Goal: Task Accomplishment & Management: Manage account settings

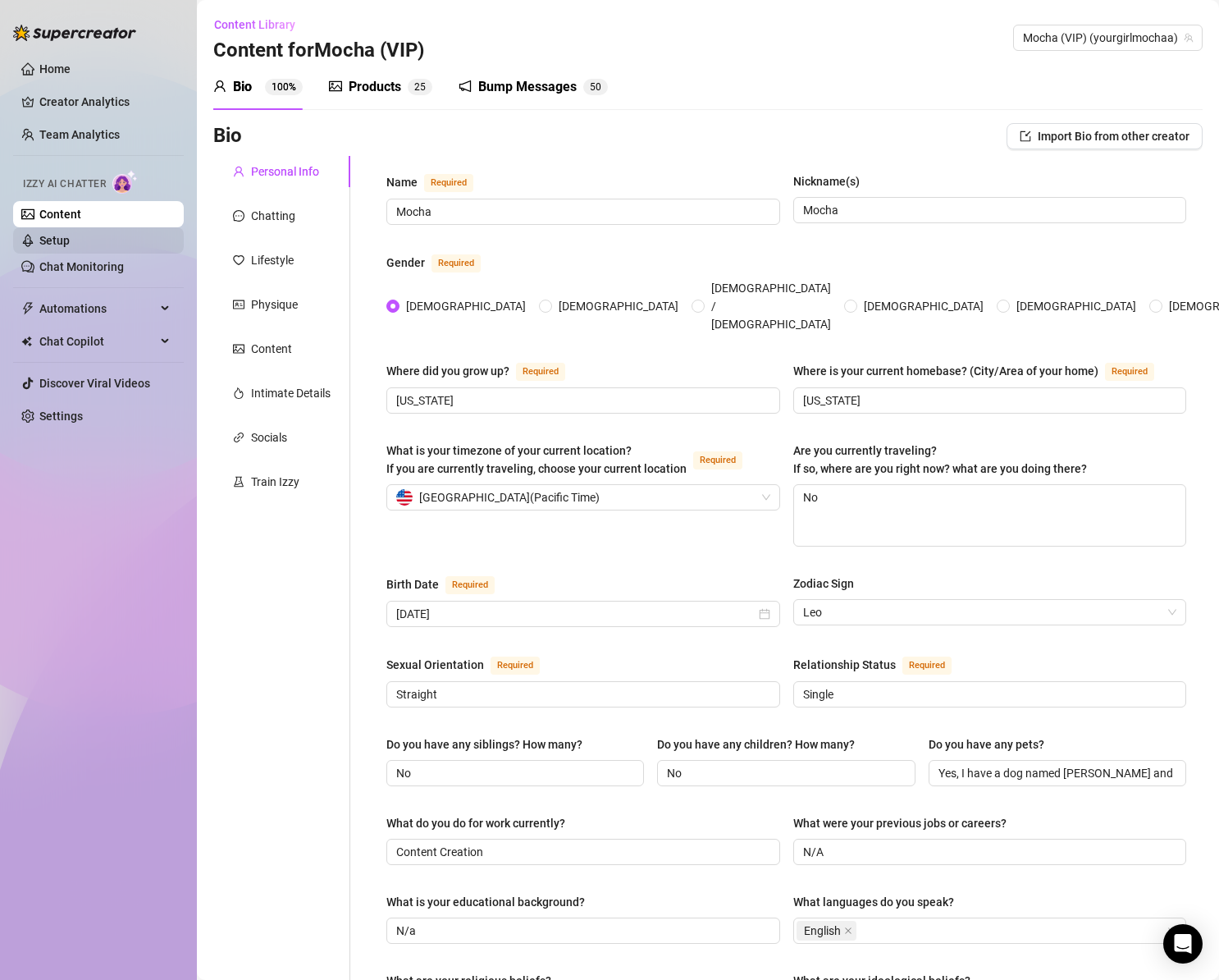
click at [67, 238] on link "Setup" at bounding box center [54, 241] width 30 height 14
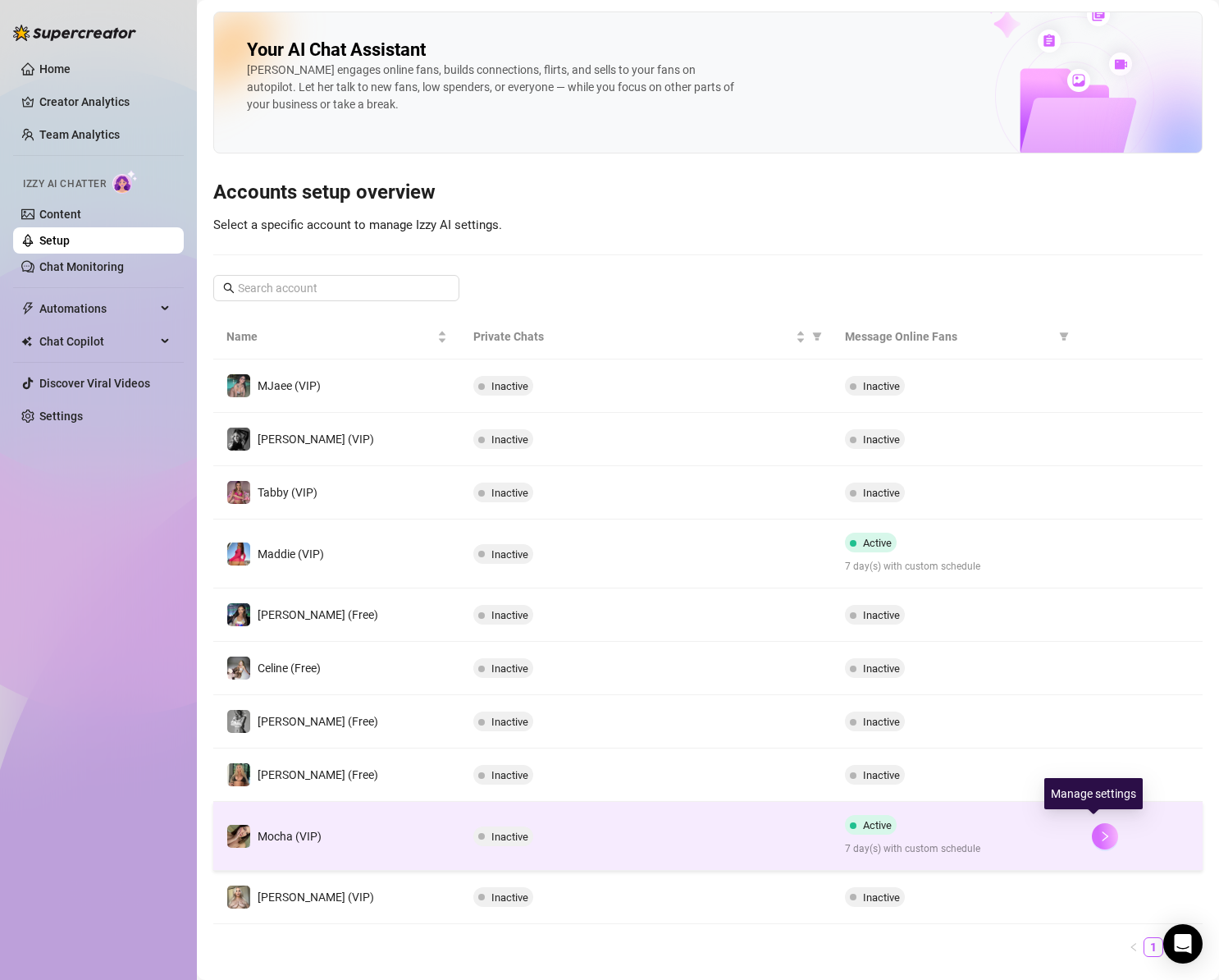
click at [1097, 838] on button "button" at bounding box center [1105, 836] width 26 height 26
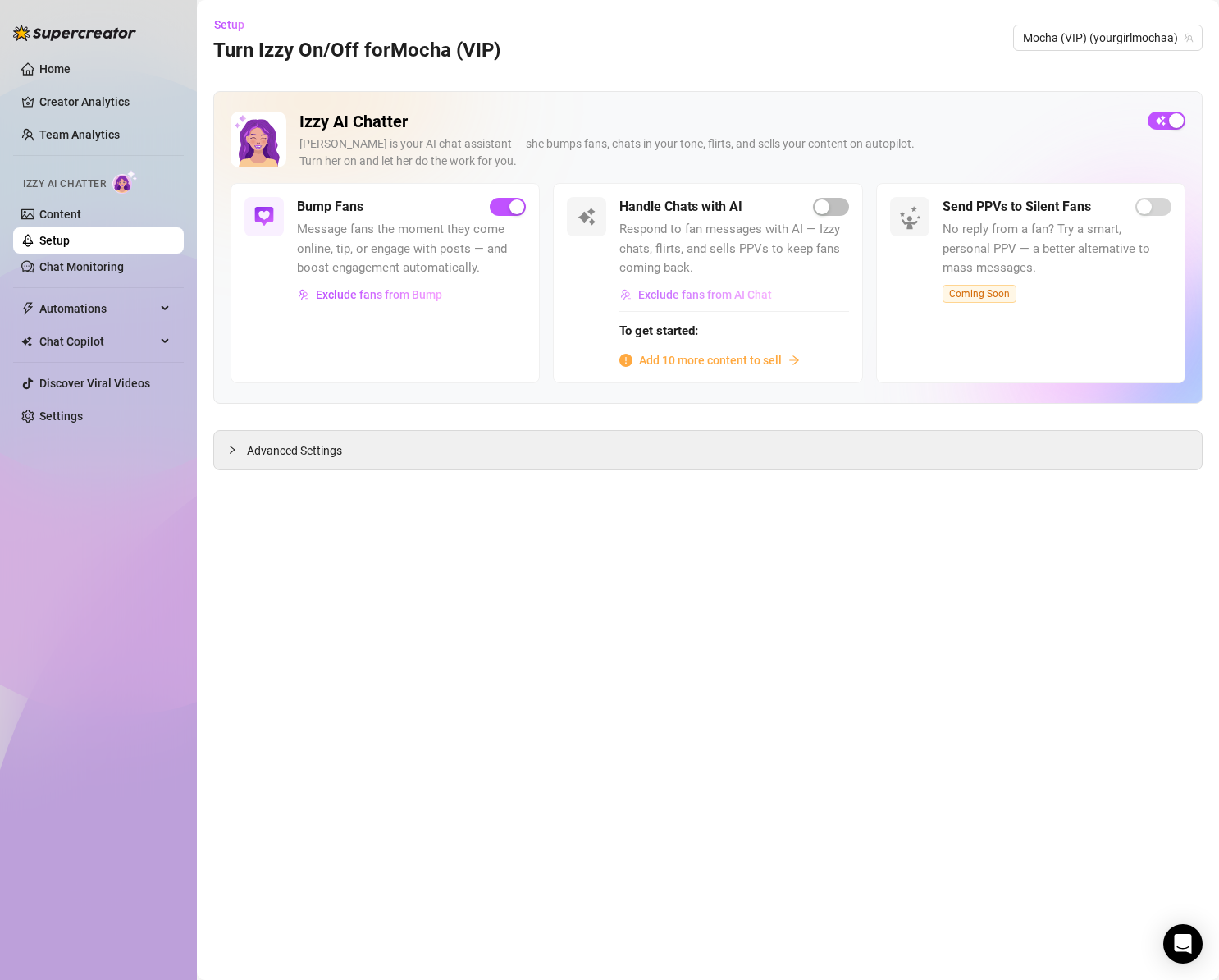
click at [728, 295] on span "Exclude fans from AI Chat" at bounding box center [705, 295] width 134 height 14
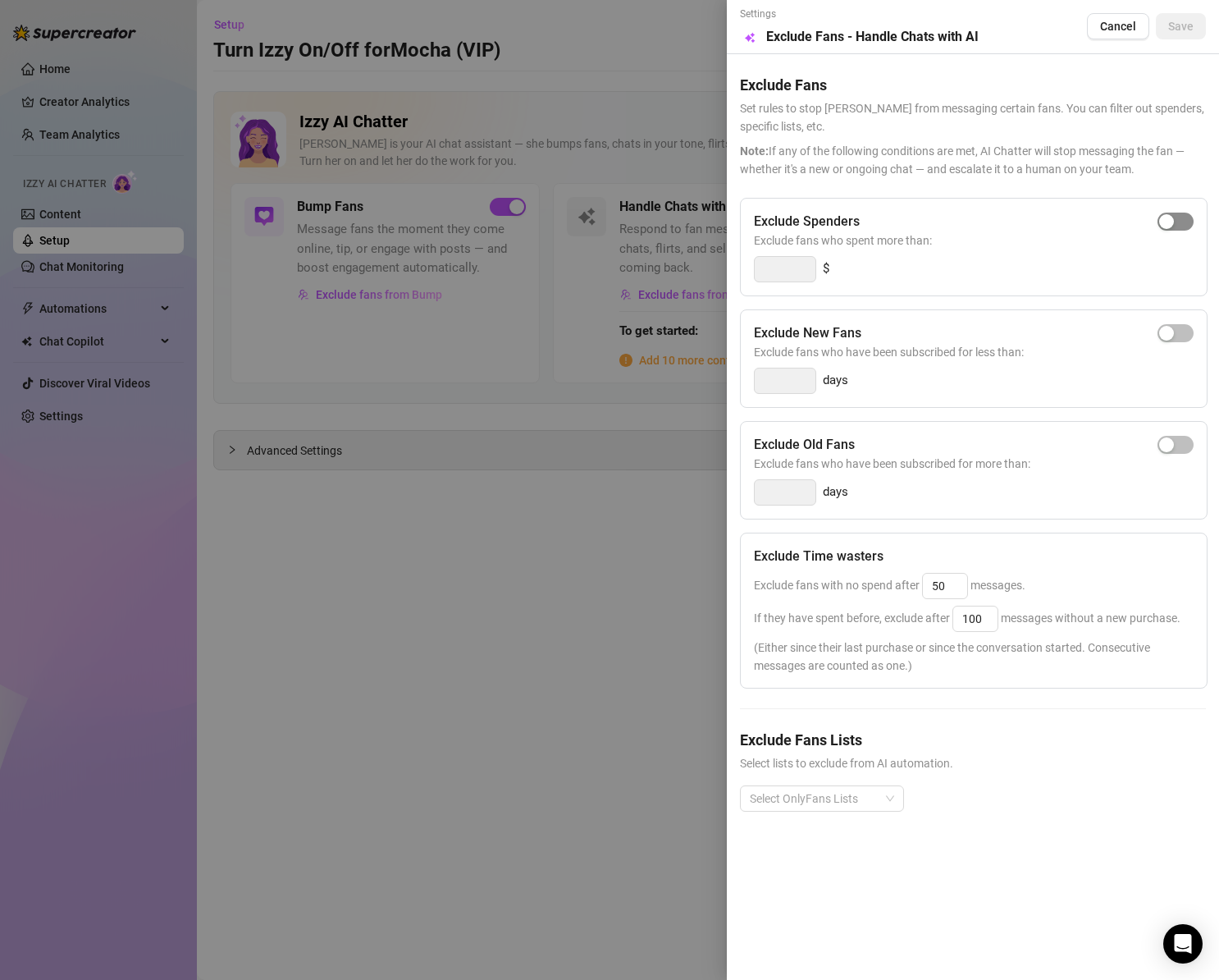
click at [1186, 224] on span "button" at bounding box center [1175, 222] width 36 height 18
type input "300"
click at [1179, 332] on span "button" at bounding box center [1175, 333] width 36 height 18
type input "3"
click at [1170, 334] on span "button" at bounding box center [1175, 333] width 36 height 18
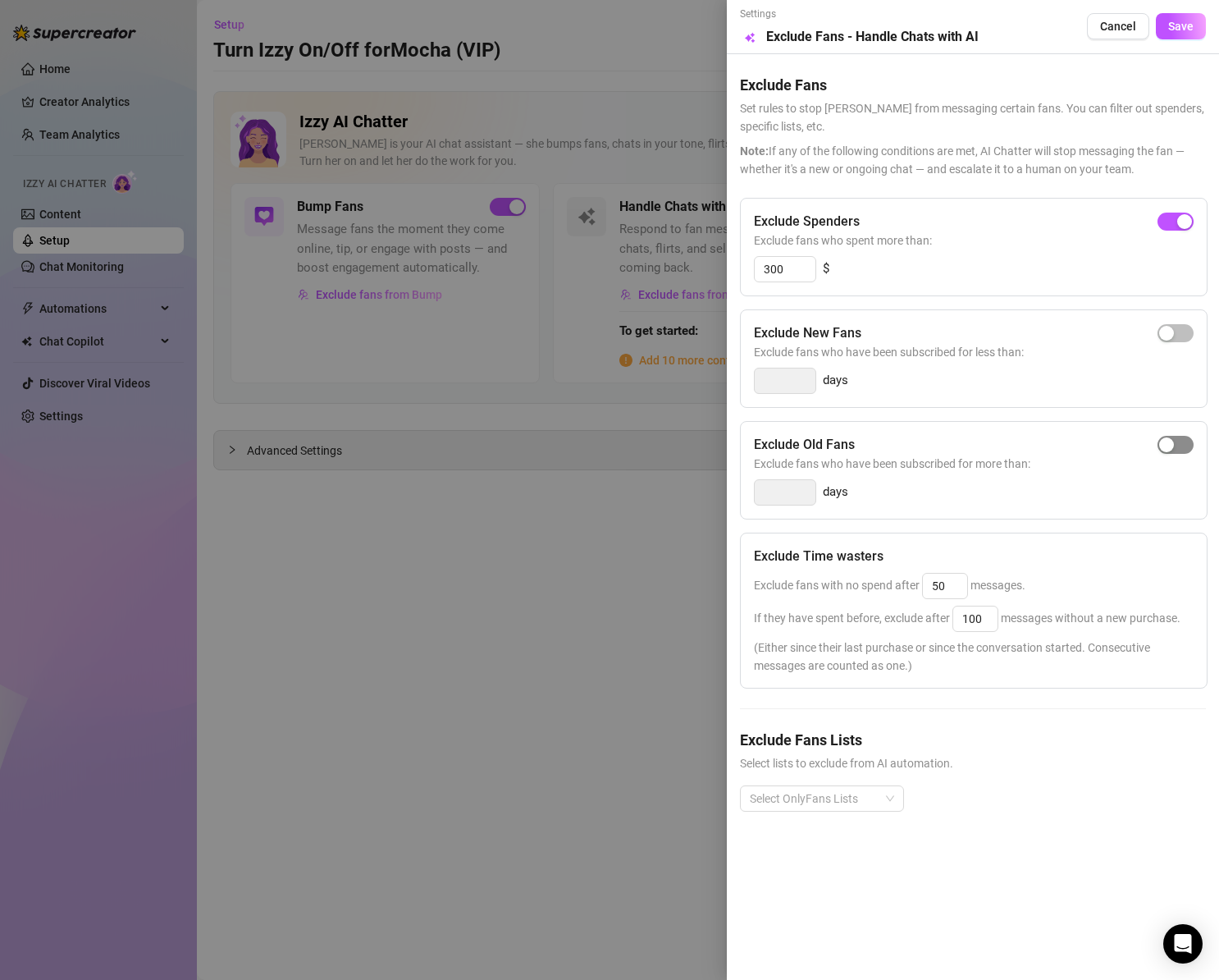
click at [1174, 440] on span "button" at bounding box center [1175, 444] width 36 height 18
type input "14"
drag, startPoint x: 782, startPoint y: 494, endPoint x: 757, endPoint y: 492, distance: 25.1
click at [757, 492] on input "14" at bounding box center [785, 491] width 61 height 24
click at [936, 579] on input "50" at bounding box center [945, 585] width 45 height 24
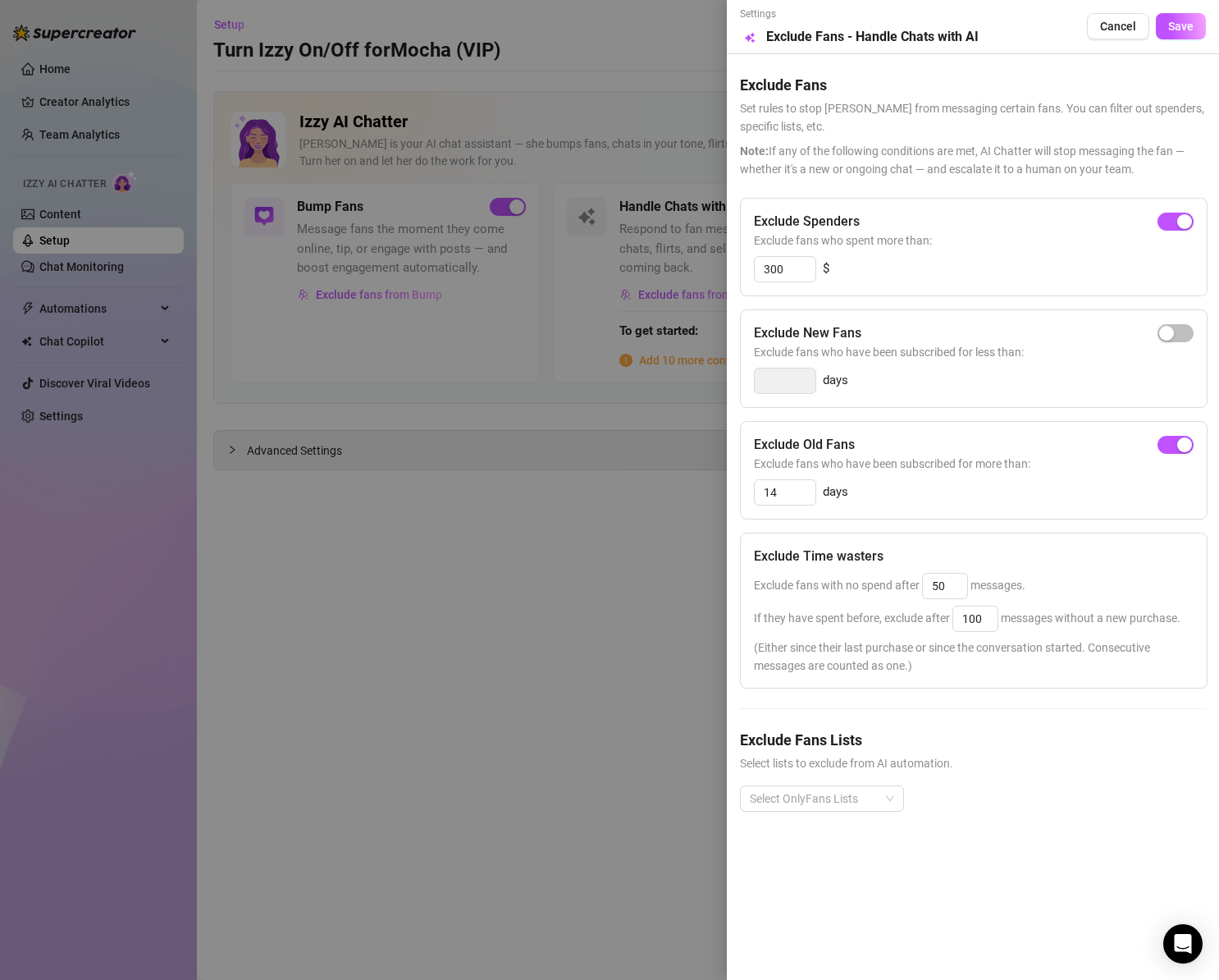
click at [982, 694] on div "Exclude Spenders Exclude fans who spent more than: 300 $ Exclude New Fans Exclu…" at bounding box center [973, 517] width 466 height 639
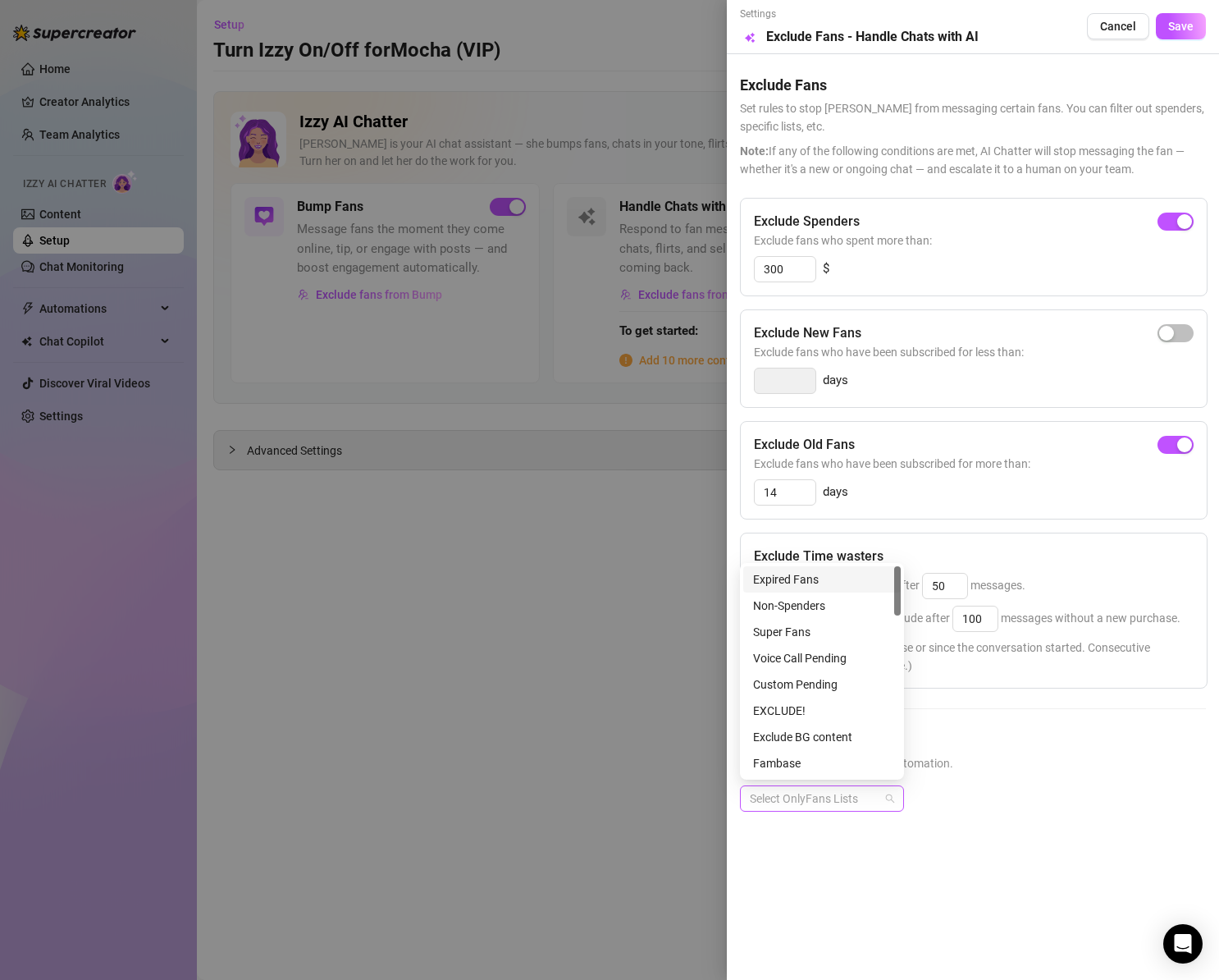
click at [852, 792] on div at bounding box center [813, 798] width 140 height 23
click at [813, 631] on div "Super Fans" at bounding box center [822, 632] width 137 height 18
click at [824, 657] on div "Voice Call Pending" at bounding box center [822, 658] width 137 height 18
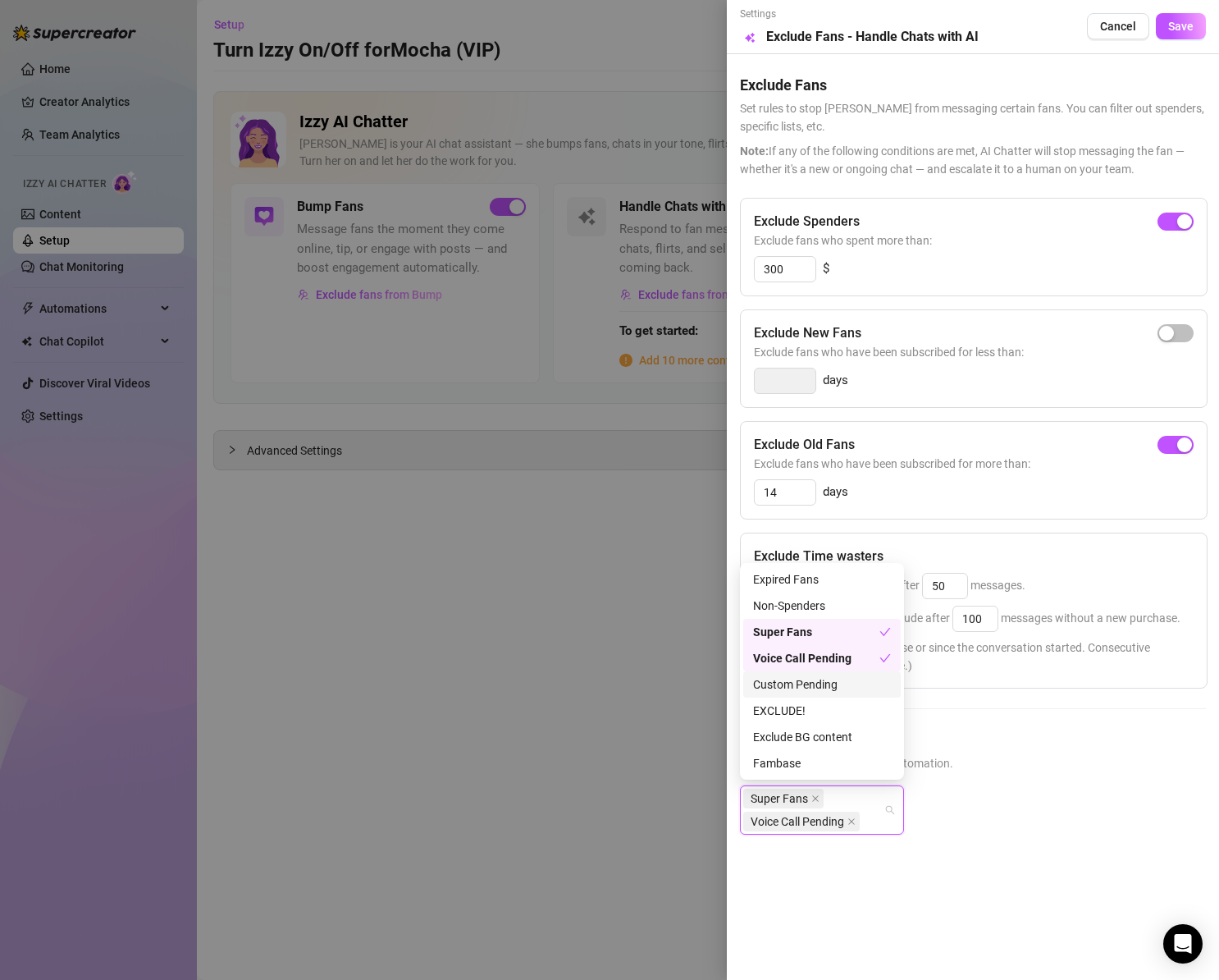
click at [821, 688] on div "Custom Pending" at bounding box center [822, 684] width 137 height 18
click at [788, 707] on div "EXCLUDE!" at bounding box center [822, 710] width 137 height 18
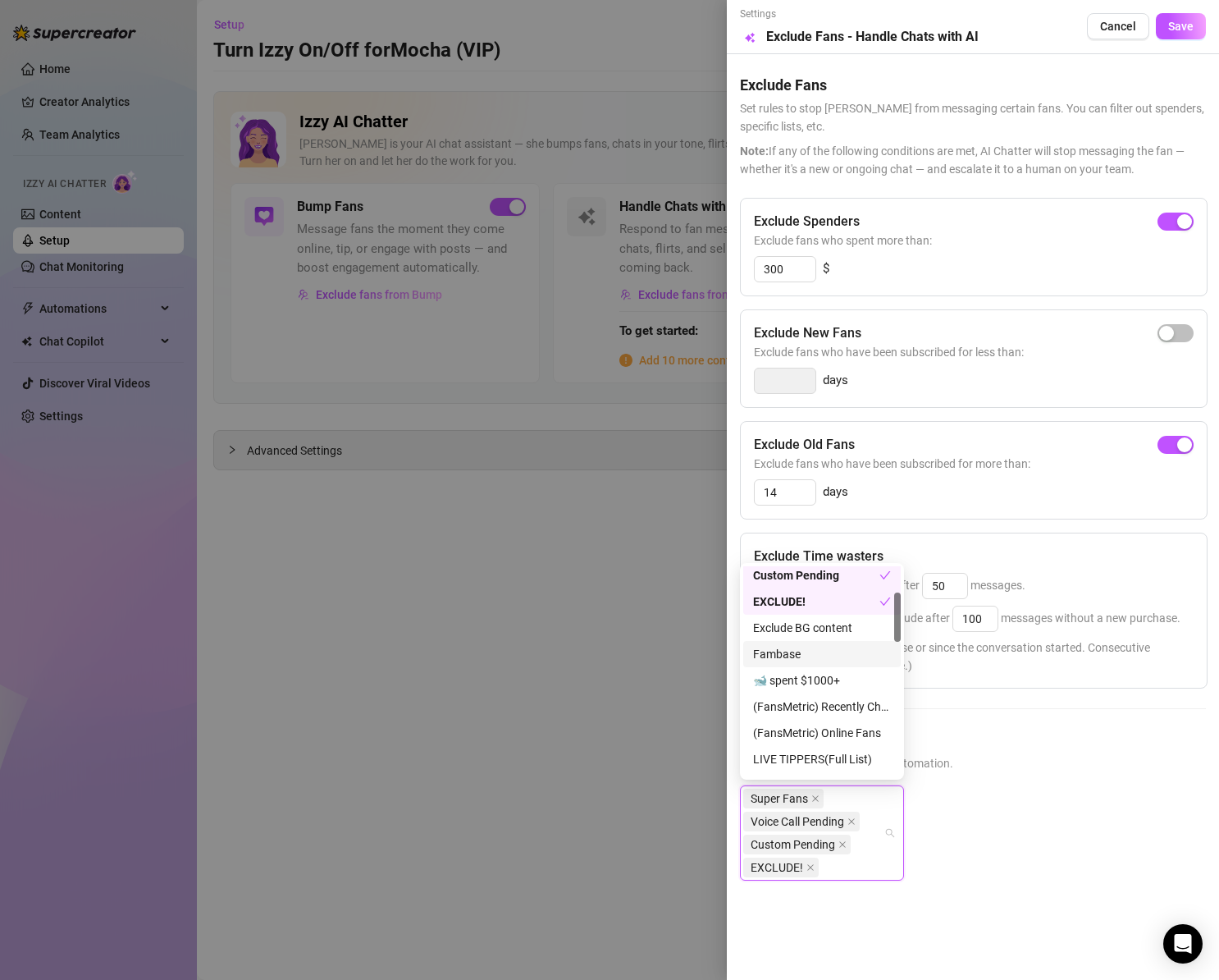
scroll to position [110, 0]
click at [900, 624] on div at bounding box center [897, 616] width 7 height 49
click at [834, 677] on div "🐋 spent $1000+" at bounding box center [822, 679] width 137 height 18
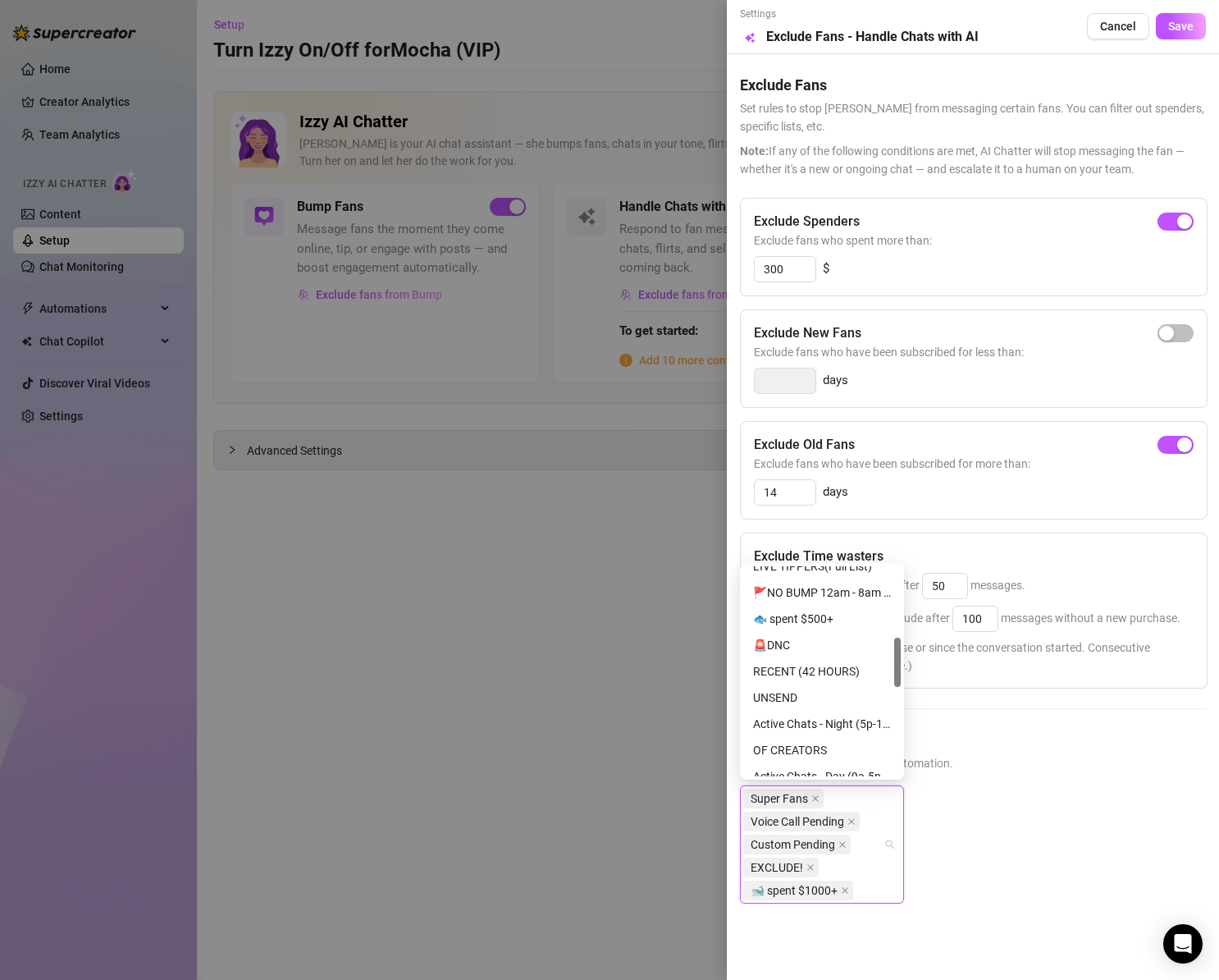
drag, startPoint x: 897, startPoint y: 621, endPoint x: 897, endPoint y: 661, distance: 40.0
click at [899, 666] on div at bounding box center [897, 662] width 7 height 49
click at [824, 624] on div "🐟 spent $500+" at bounding box center [822, 622] width 137 height 18
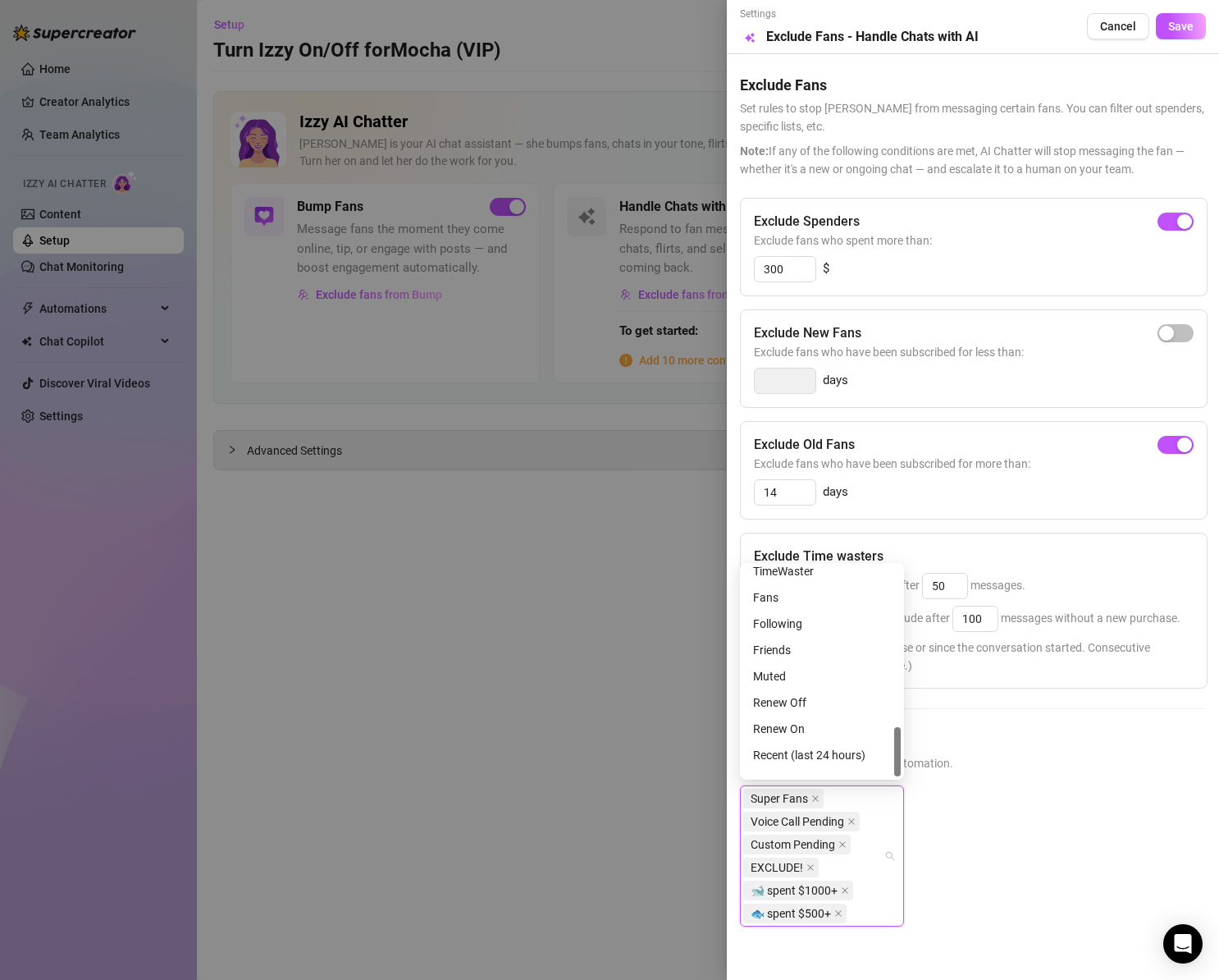
scroll to position [683, 0]
drag, startPoint x: 897, startPoint y: 667, endPoint x: 863, endPoint y: 730, distance: 71.6
click at [894, 764] on div at bounding box center [897, 751] width 7 height 49
click at [773, 653] on div "Muted" at bounding box center [822, 658] width 137 height 18
click at [782, 646] on div "Friends" at bounding box center [822, 649] width 137 height 18
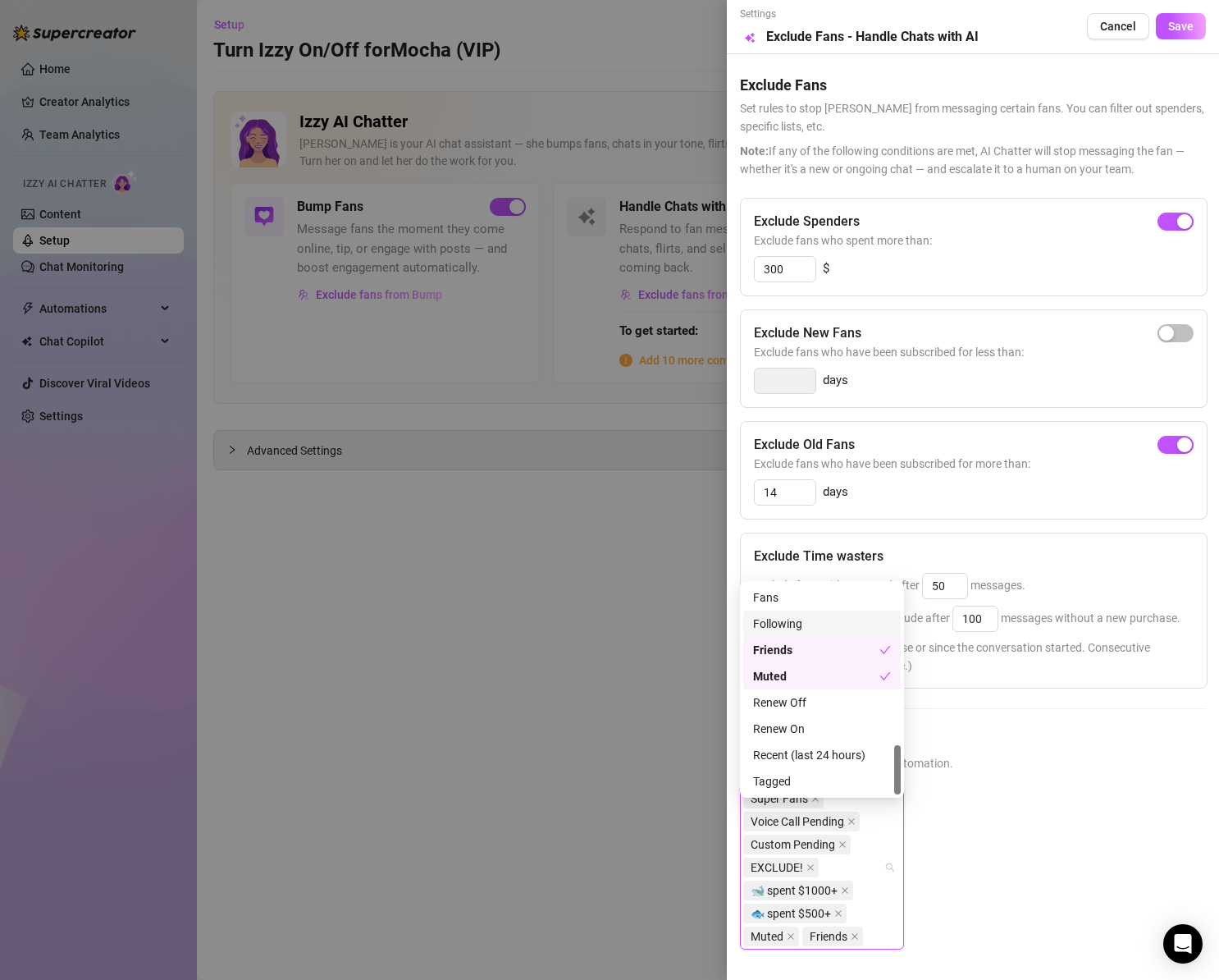
click at [795, 618] on div "Following" at bounding box center [822, 623] width 137 height 18
click at [808, 783] on div "Tagged" at bounding box center [822, 781] width 137 height 18
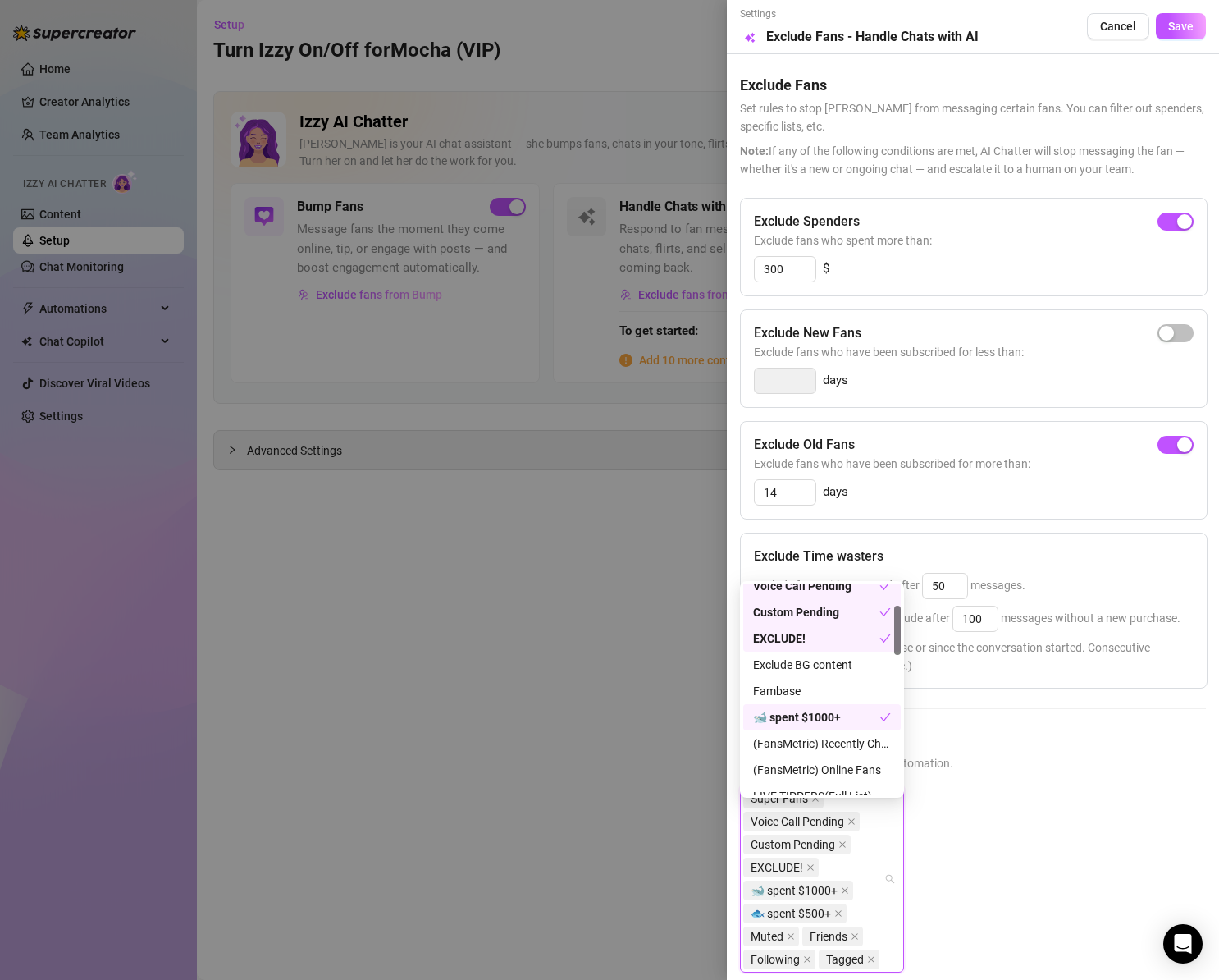
scroll to position [97, 0]
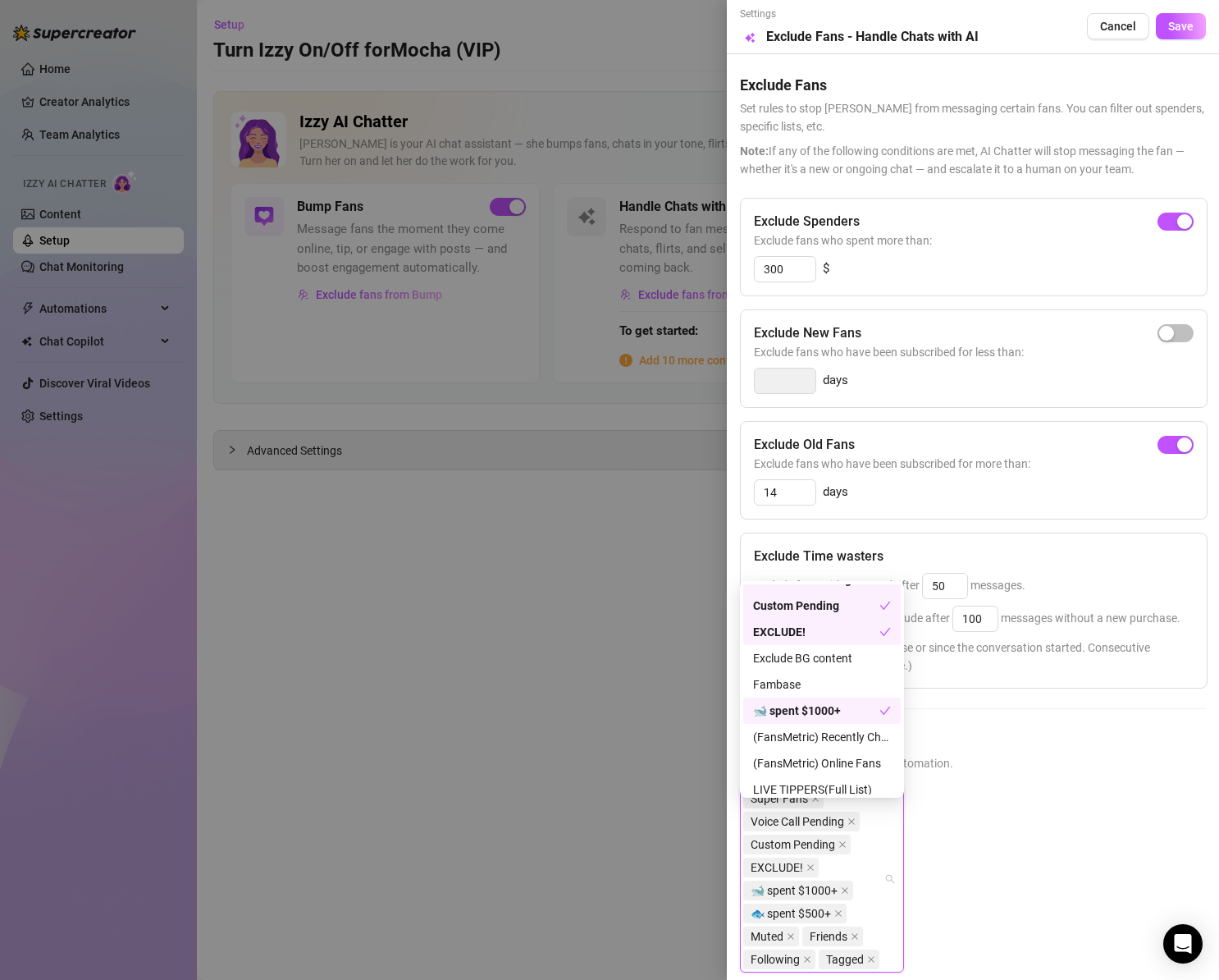
drag, startPoint x: 897, startPoint y: 764, endPoint x: 883, endPoint y: 635, distance: 129.8
click at [883, 635] on div "Voice Call Pending Custom Pending EXCLUDE! Exclude BG content Fambase 🐋 spent $…" at bounding box center [821, 689] width 158 height 210
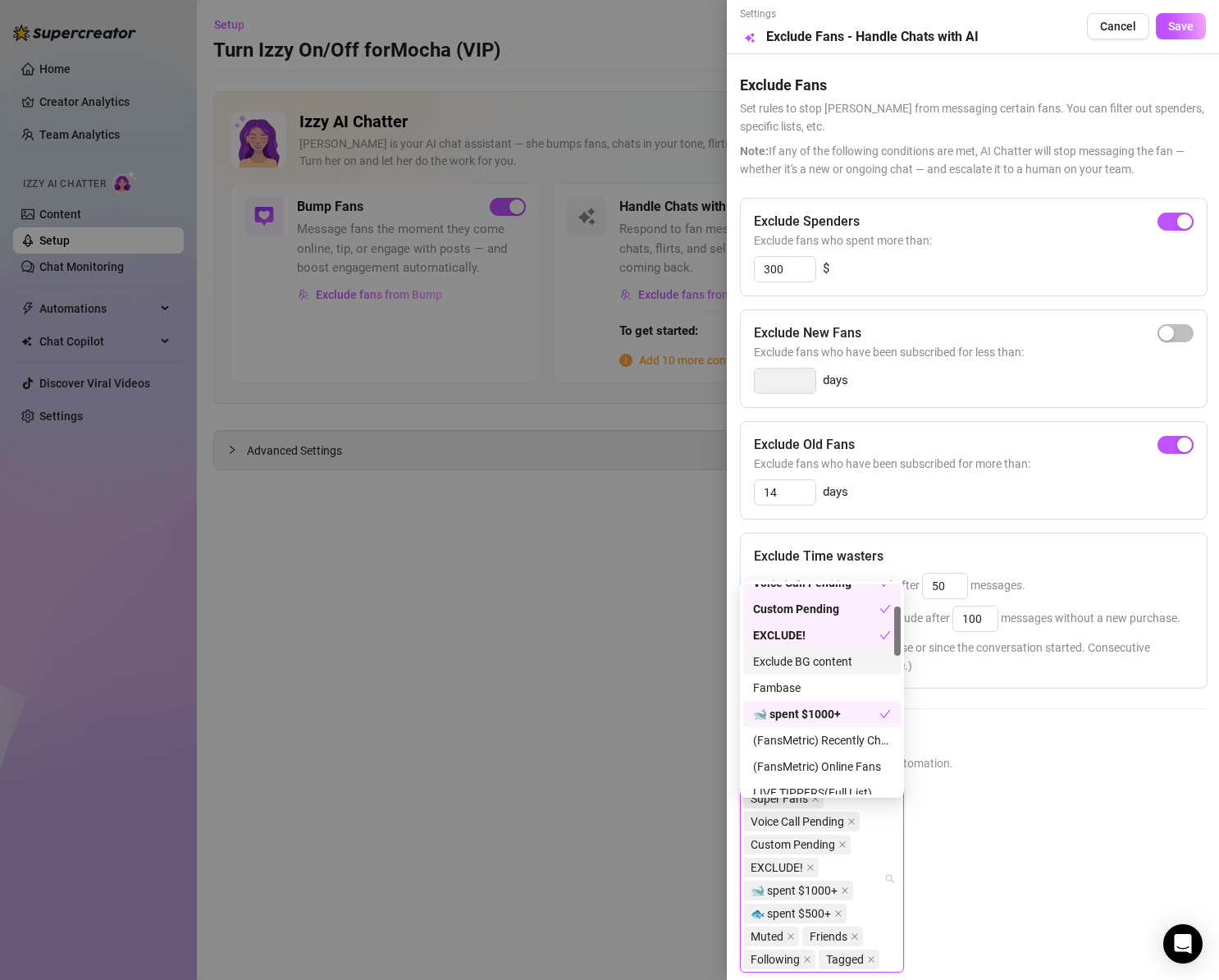
click at [856, 662] on div "Exclude BG content" at bounding box center [822, 661] width 137 height 18
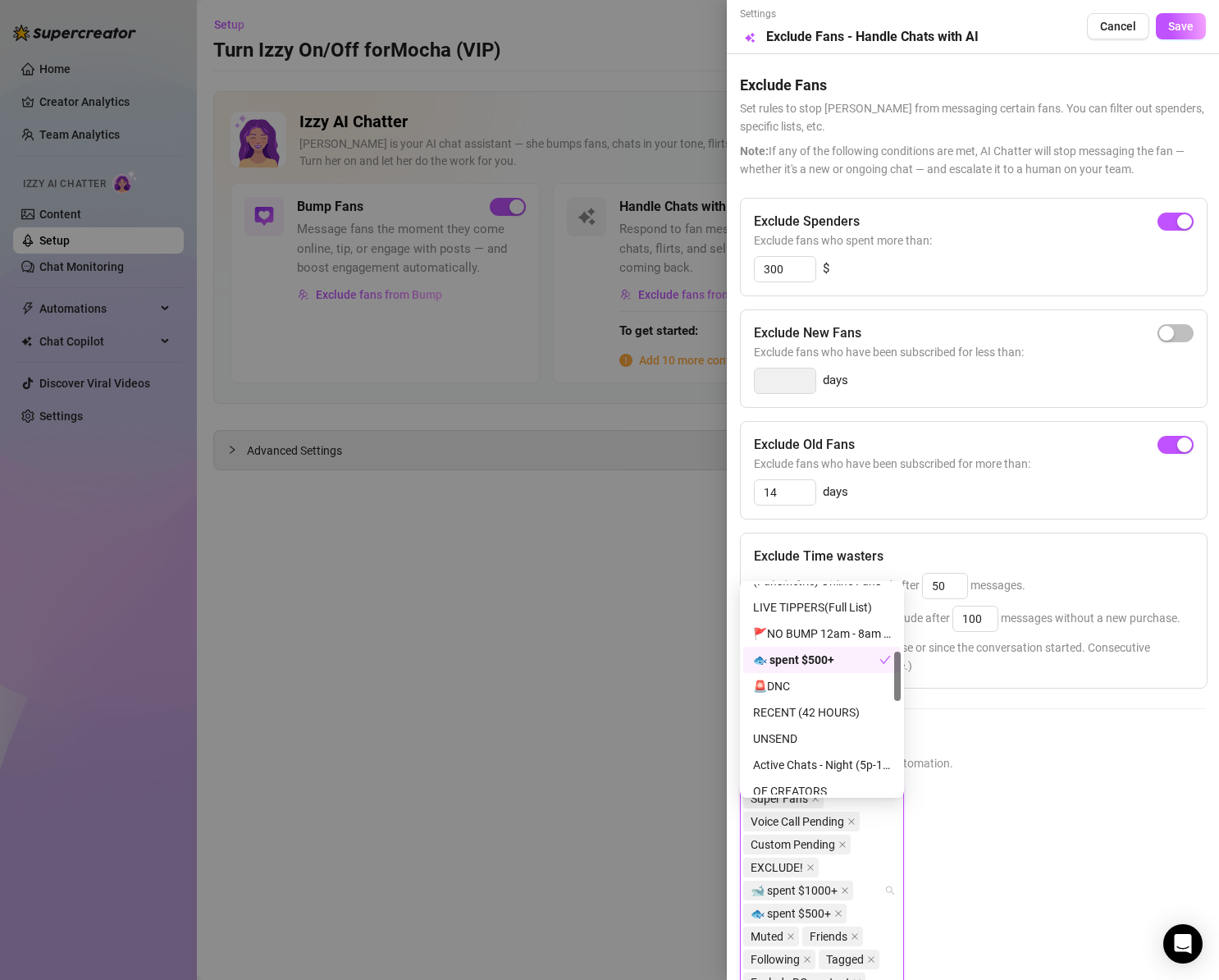
scroll to position [285, 0]
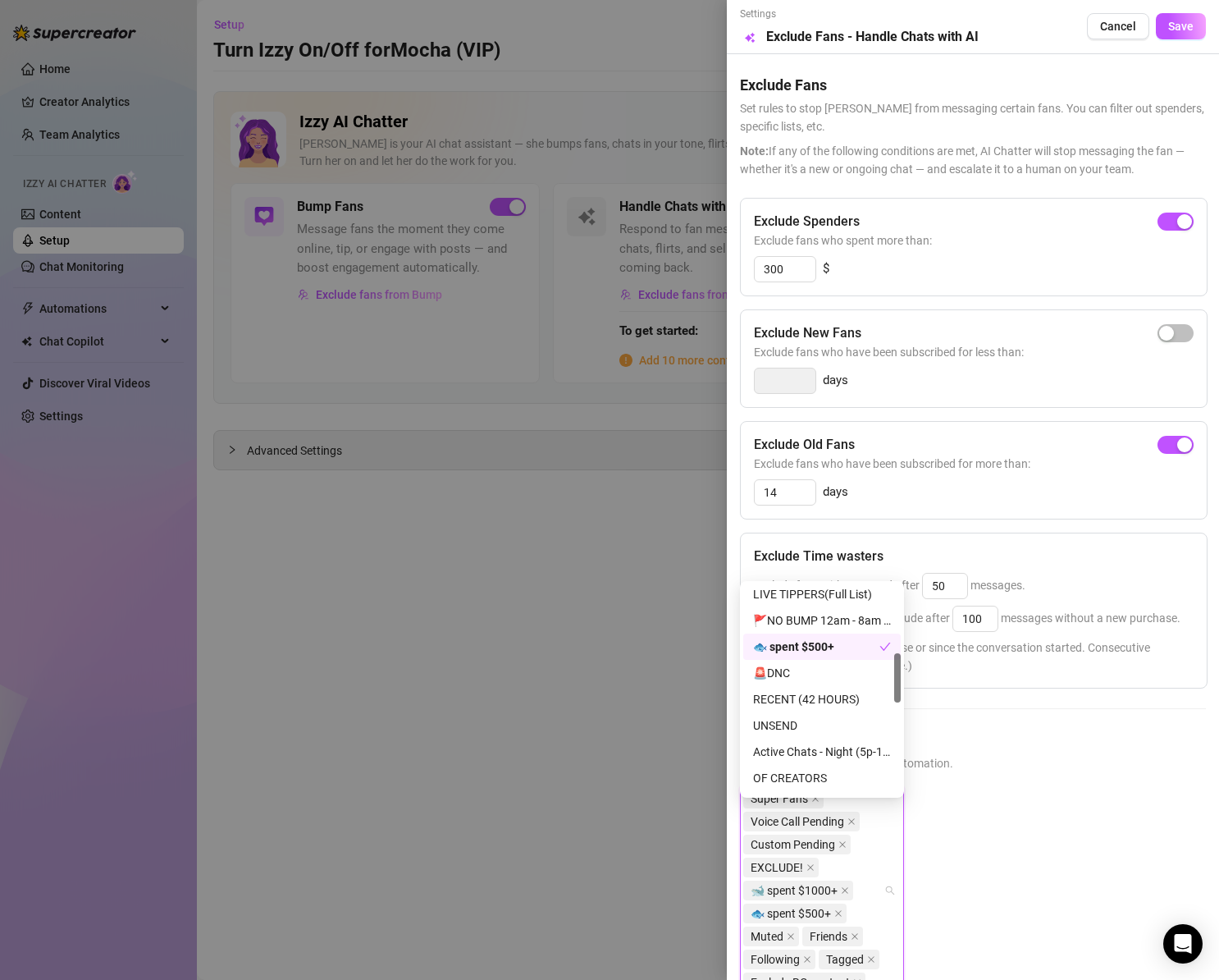
drag, startPoint x: 899, startPoint y: 626, endPoint x: 897, endPoint y: 667, distance: 41.0
click at [904, 671] on div "1111084156 1111184423 1114577219 LIVE TIPPERS(Full List) 🚩NO BUMP 12am - 8am PS…" at bounding box center [822, 689] width 164 height 217
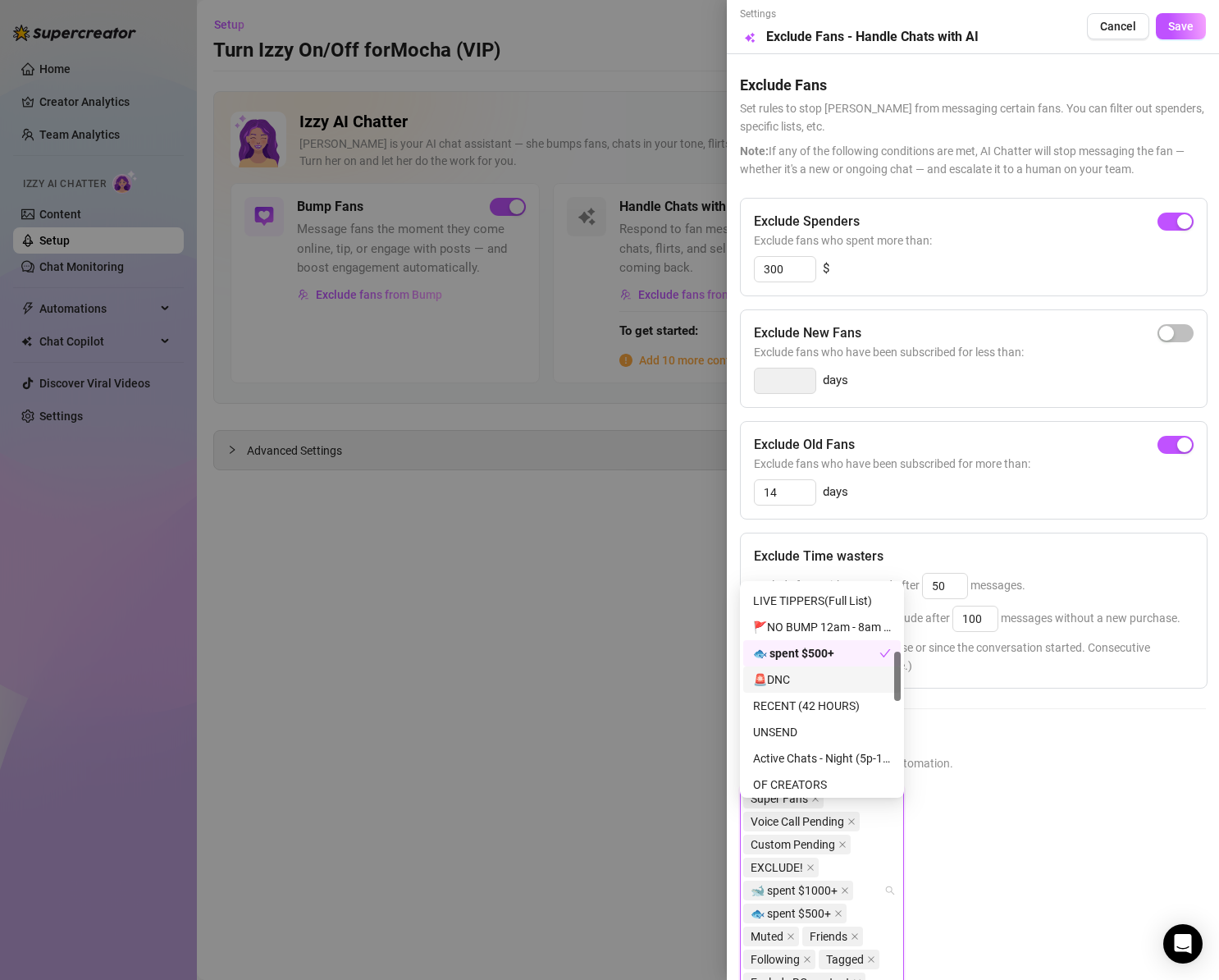
click at [829, 671] on div "🚨DNC" at bounding box center [822, 679] width 137 height 18
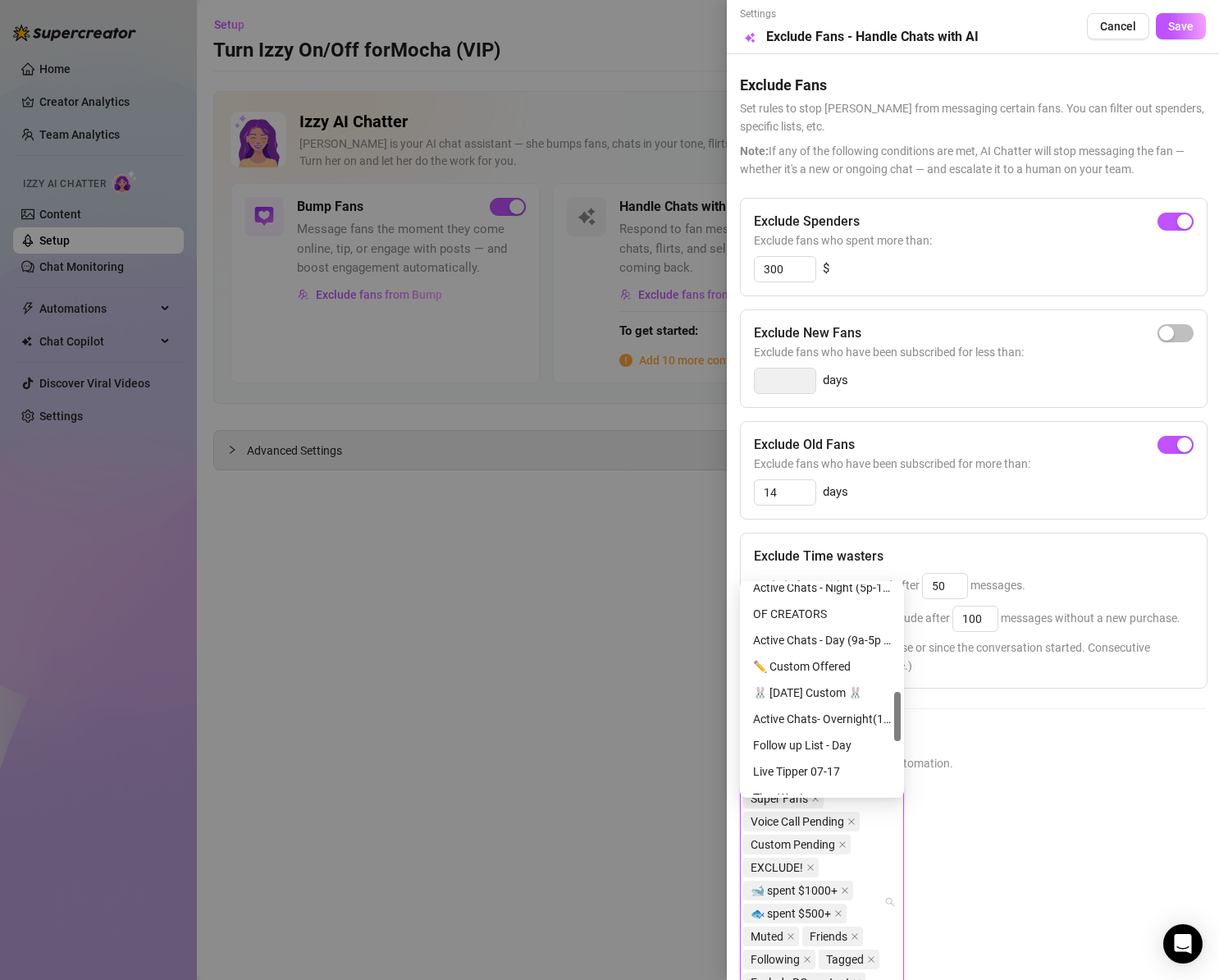
drag, startPoint x: 899, startPoint y: 677, endPoint x: 877, endPoint y: 683, distance: 22.8
click at [895, 711] on div at bounding box center [897, 716] width 7 height 49
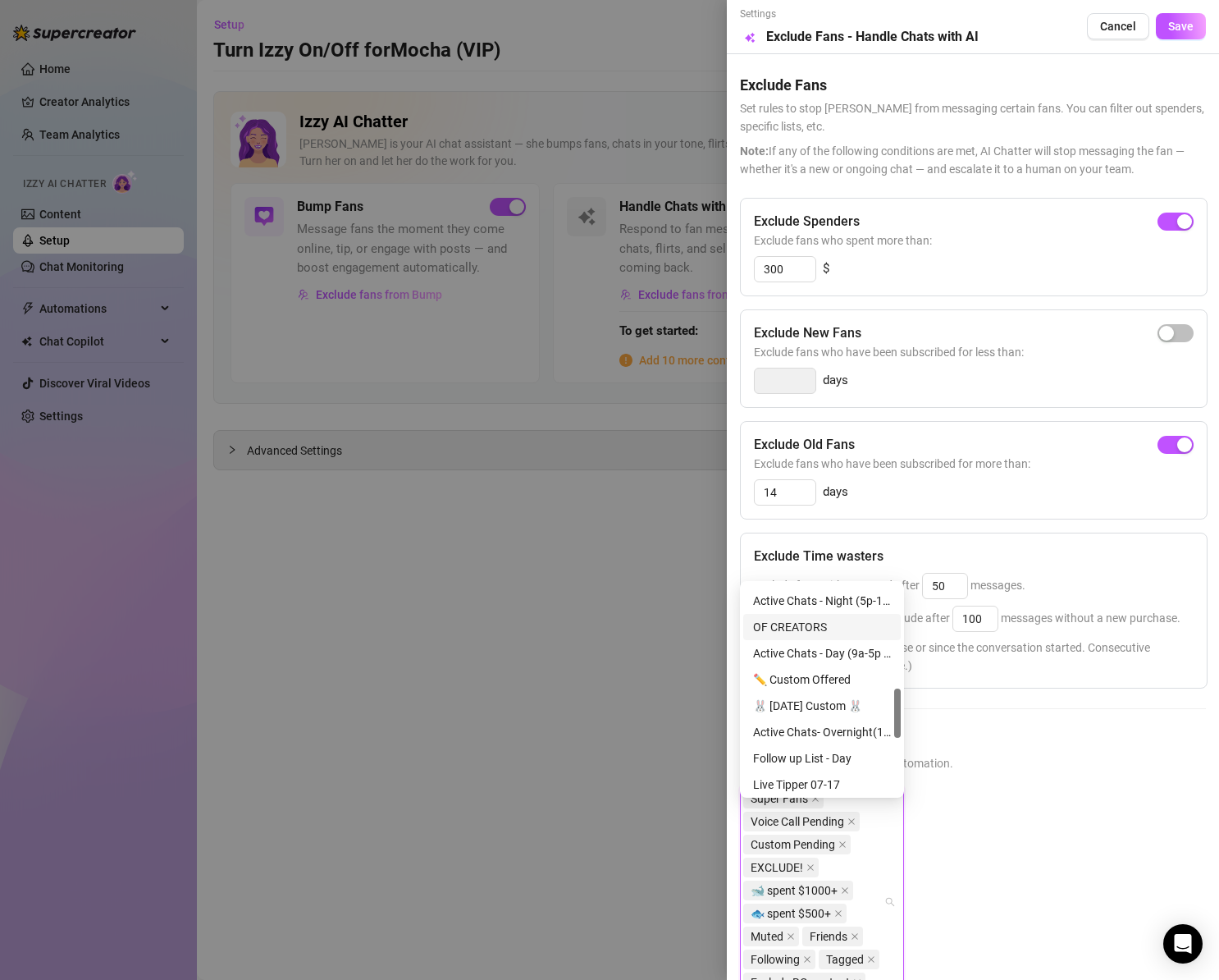
click at [805, 624] on div "OF CREATORS" at bounding box center [822, 627] width 137 height 18
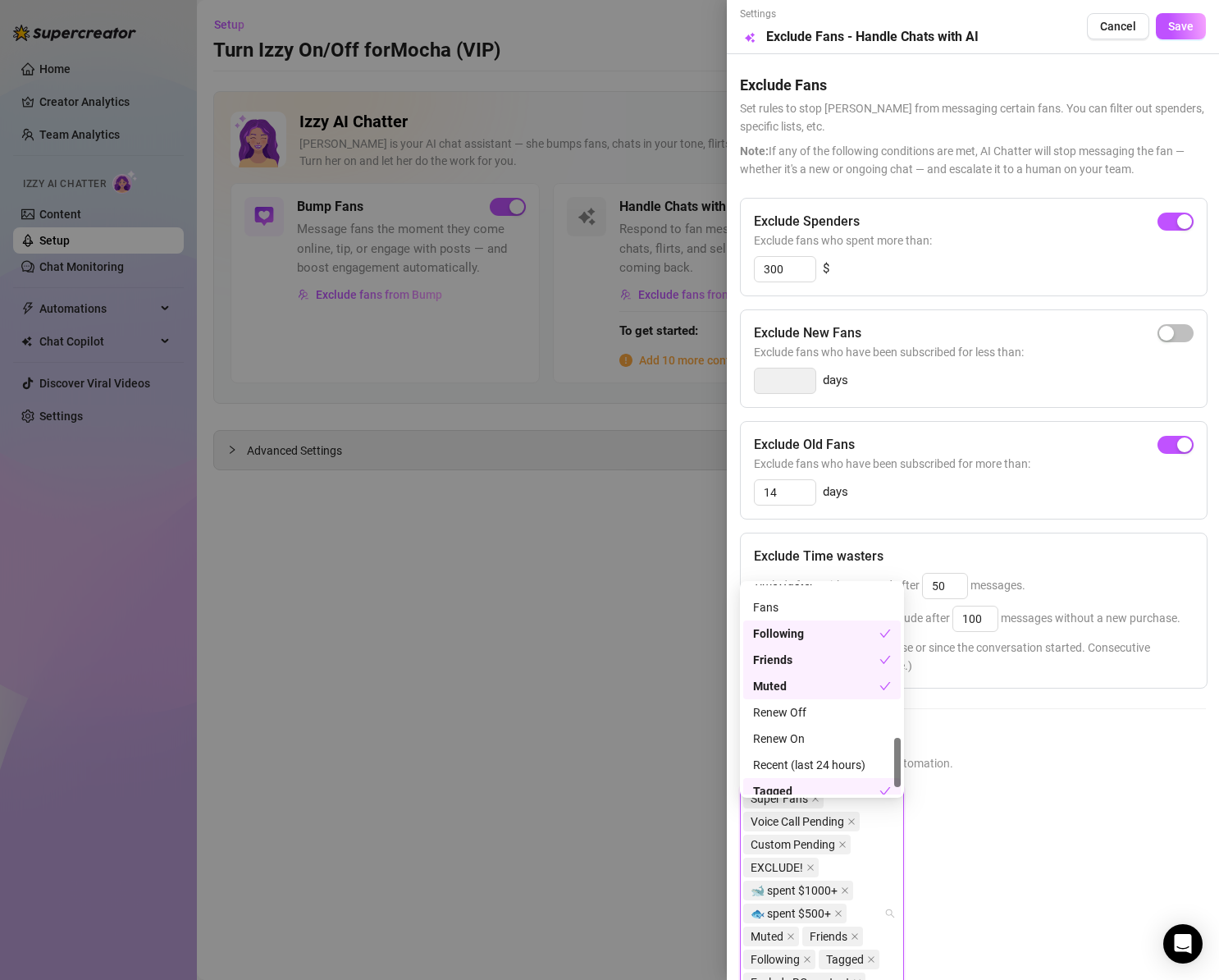
scroll to position [683, 0]
drag, startPoint x: 899, startPoint y: 704, endPoint x: 900, endPoint y: 806, distance: 102.0
click at [900, 806] on body "Home Creator Analytics Team Analytics Izzy AI Chatter Content Setup Chat Monito…" at bounding box center [610, 490] width 1219 height 980
click at [1045, 803] on div "Super Fans, Voice Call Pending, Custom Pending, EXCLUDE!, 🐋 spent $1000+, 🐟 spe…" at bounding box center [973, 927] width 466 height 282
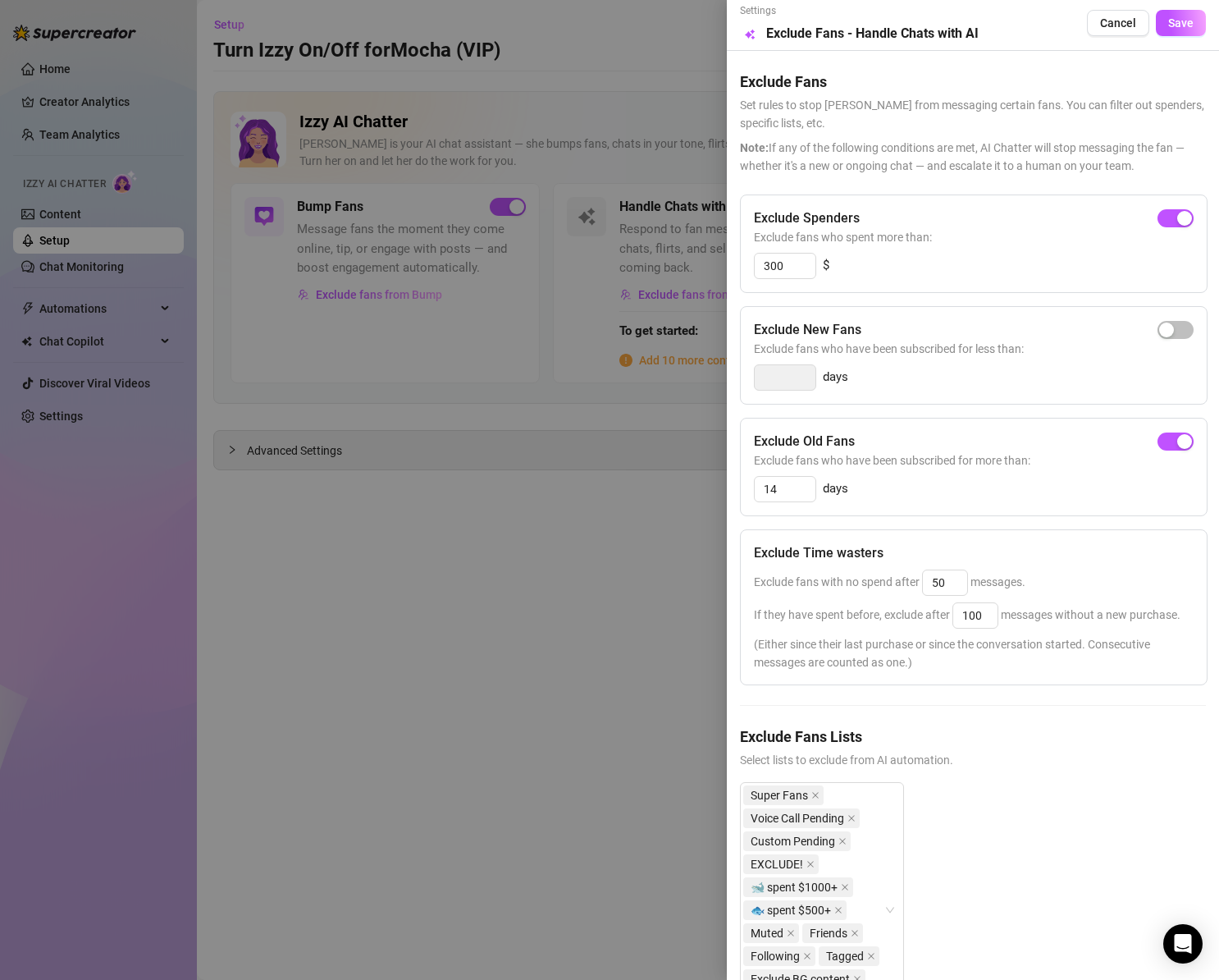
scroll to position [0, 0]
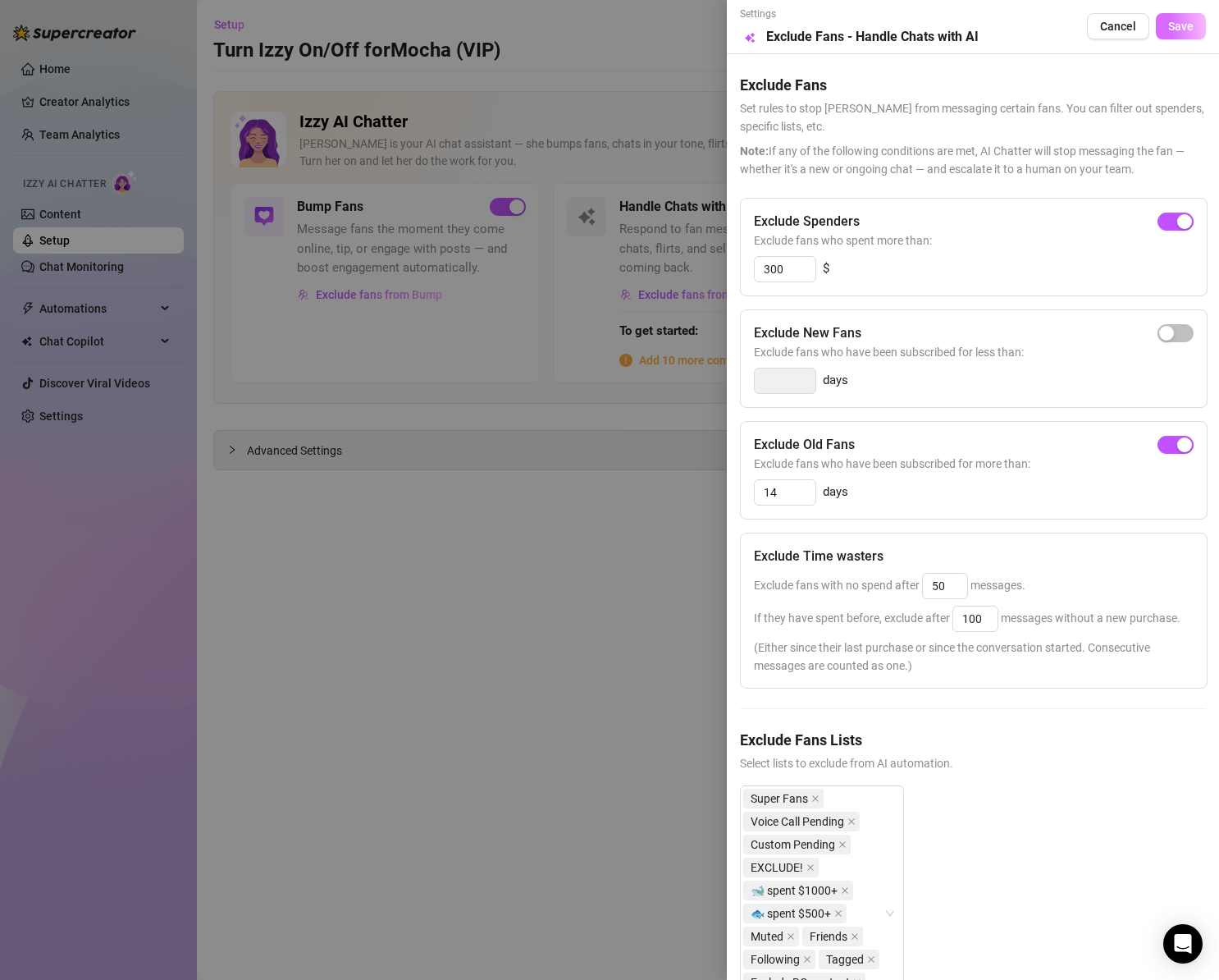
click at [1169, 30] on span "Save" at bounding box center [1181, 26] width 25 height 14
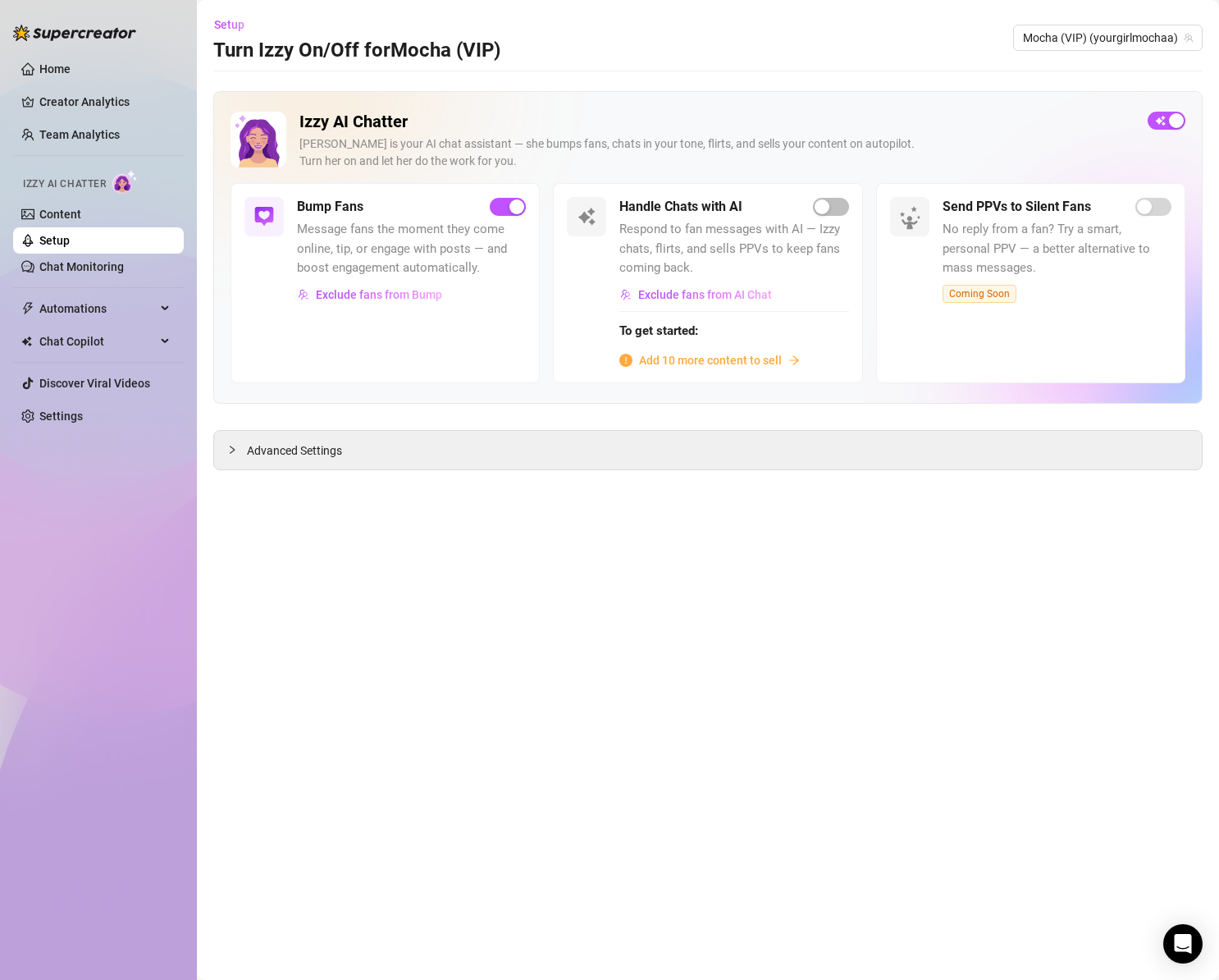
click at [672, 356] on span "Add 10 more content to sell" at bounding box center [711, 360] width 143 height 18
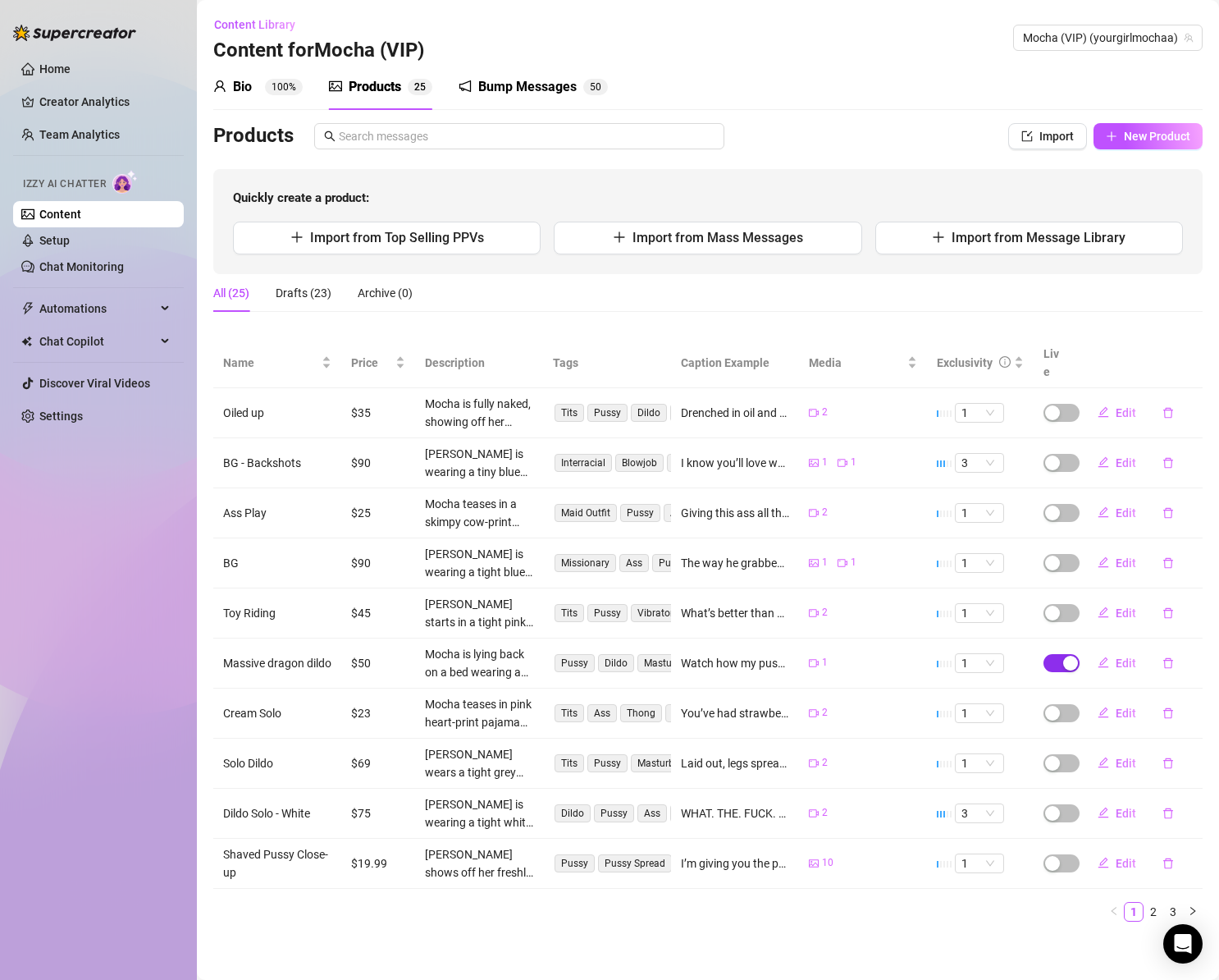
click at [1055, 654] on span "button" at bounding box center [1061, 663] width 36 height 18
click at [1143, 608] on span "Cancel" at bounding box center [1146, 605] width 36 height 14
